Goal: Task Accomplishment & Management: Use online tool/utility

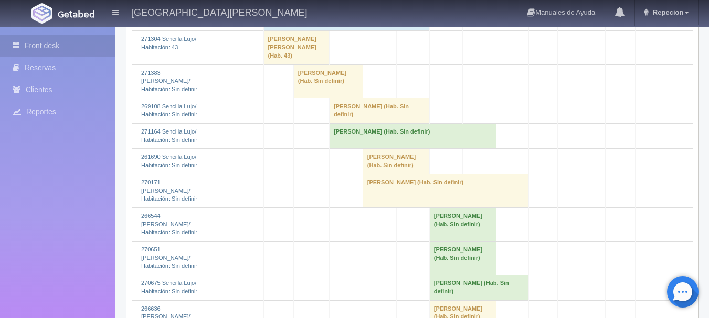
scroll to position [1468, 0]
click at [316, 98] on td "angelica Celio Aguilera (Hab. Sin definir)" at bounding box center [327, 82] width 69 height 34
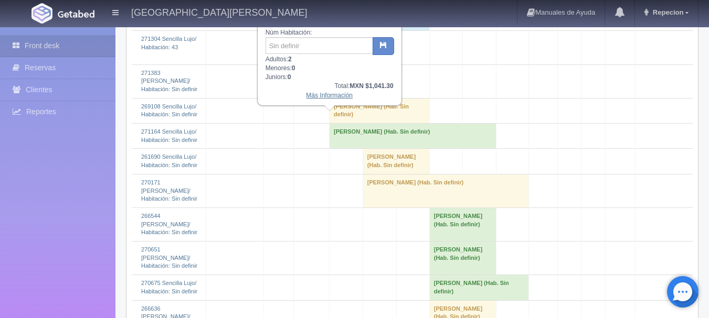
click at [326, 96] on link "Más Información" at bounding box center [329, 95] width 47 height 7
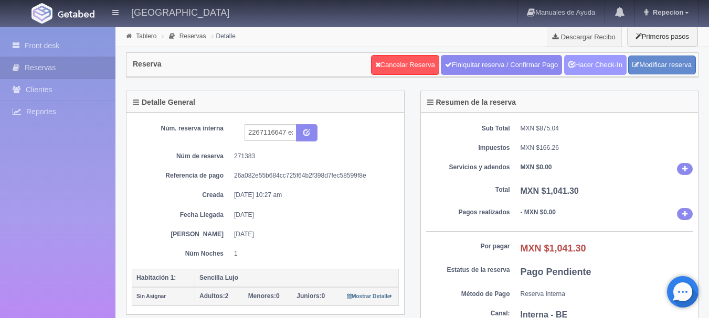
click at [588, 65] on link "Hacer Check-In" at bounding box center [595, 65] width 62 height 20
click at [42, 44] on link "Front desk" at bounding box center [57, 46] width 115 height 22
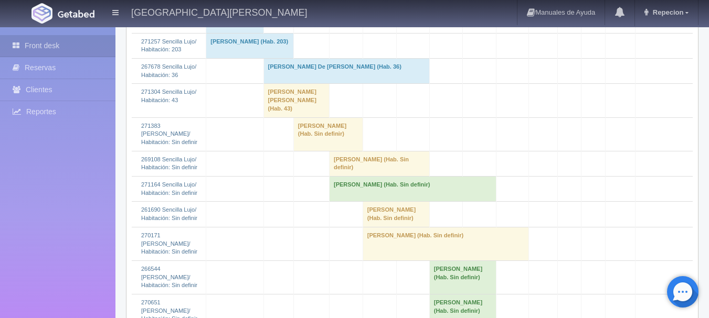
scroll to position [1416, 0]
click at [317, 151] on td "angelica Celio Aguilera (Hab. Sin definir)" at bounding box center [327, 134] width 69 height 34
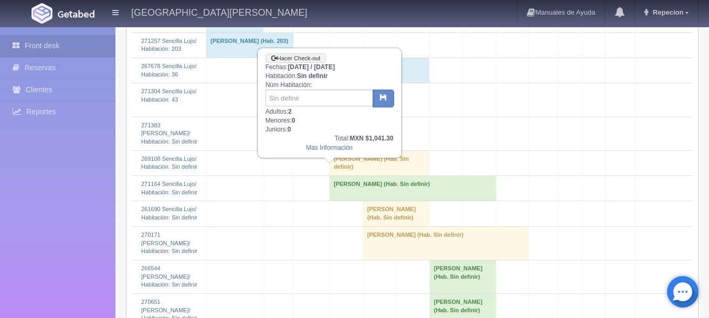
scroll to position [1364, 0]
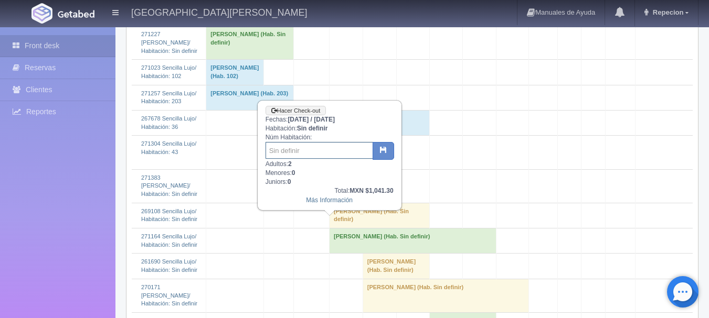
click at [310, 150] on input "text" at bounding box center [319, 150] width 108 height 17
type input "12"
click at [385, 145] on button "button" at bounding box center [383, 151] width 22 height 18
